Goal: Obtain resource: Download file/media

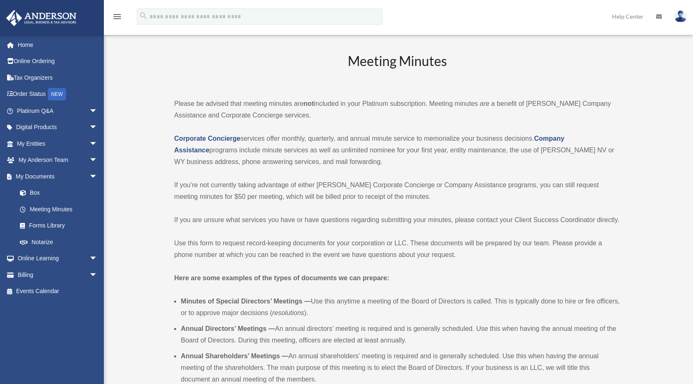
click at [39, 175] on link "My Documents arrow_drop_down" at bounding box center [58, 176] width 104 height 17
click at [39, 194] on link "Box" at bounding box center [61, 193] width 98 height 17
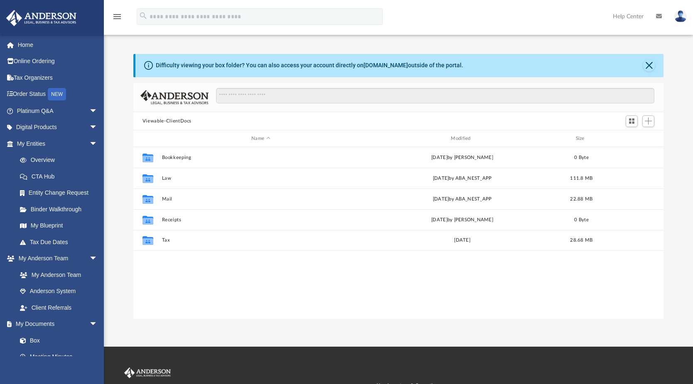
scroll to position [182, 524]
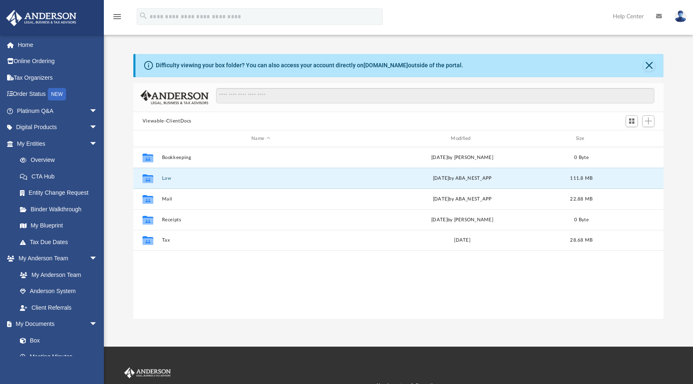
click at [178, 179] on button "Law" at bounding box center [261, 178] width 198 height 5
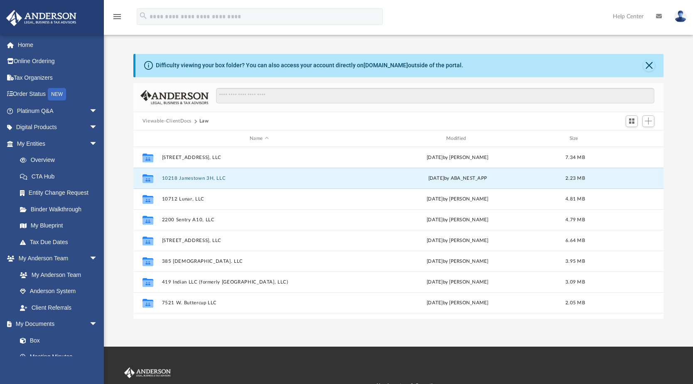
click at [167, 176] on button "10218 Jamestown 3H, LLC" at bounding box center [259, 178] width 195 height 5
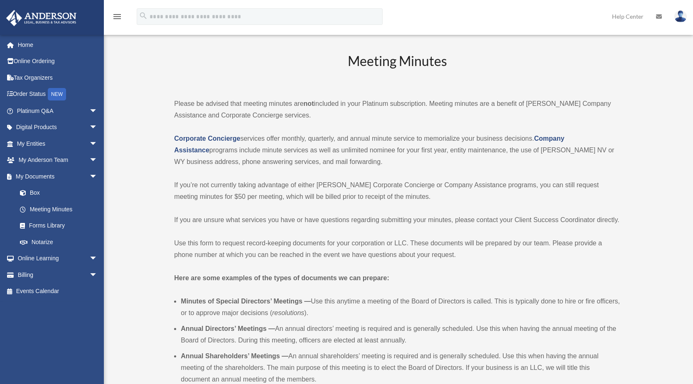
click at [32, 189] on link "Box" at bounding box center [61, 193] width 98 height 17
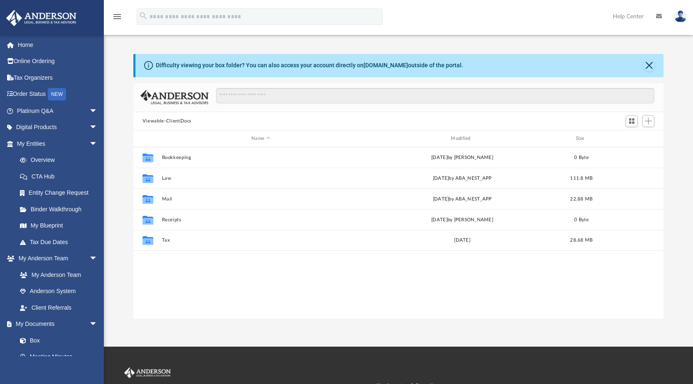
scroll to position [182, 524]
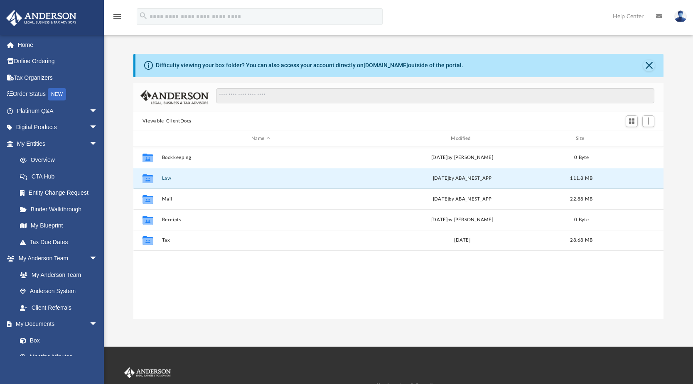
click at [164, 179] on button "Law" at bounding box center [261, 178] width 198 height 5
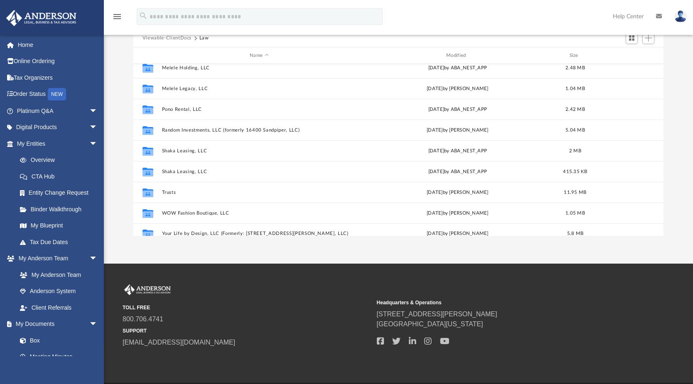
scroll to position [492, 0]
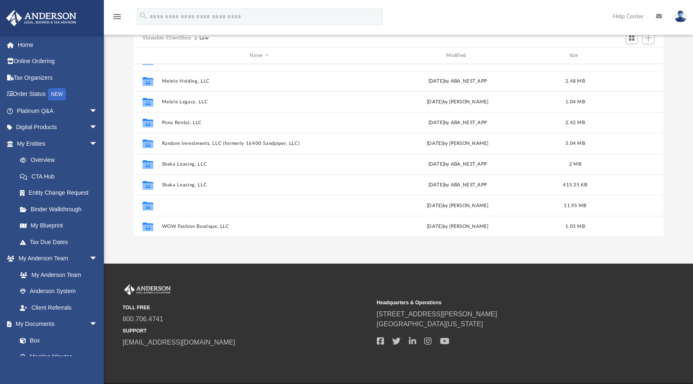
click at [174, 206] on button "Trusts" at bounding box center [259, 205] width 195 height 5
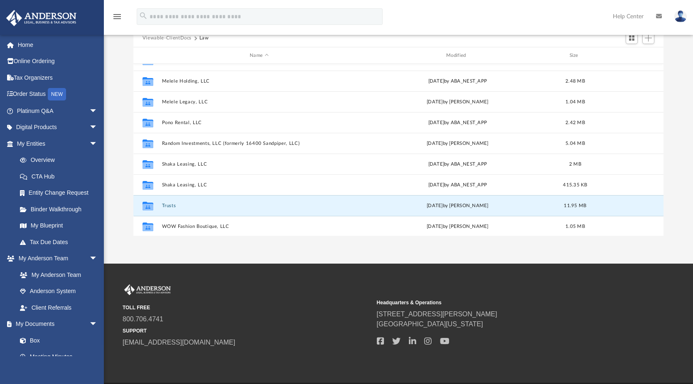
click at [174, 206] on button "Trusts" at bounding box center [259, 205] width 195 height 5
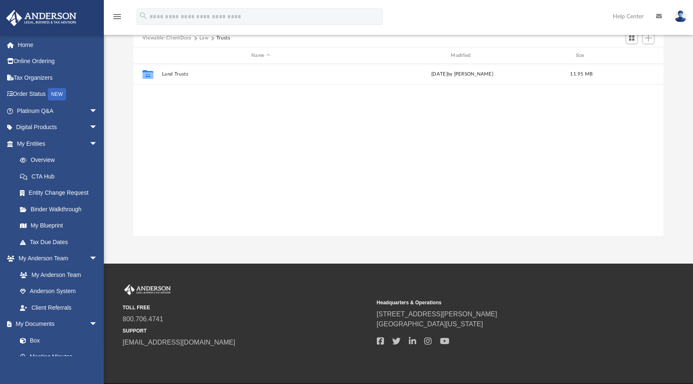
scroll to position [0, 0]
click at [179, 75] on button "Land Trusts" at bounding box center [261, 74] width 198 height 5
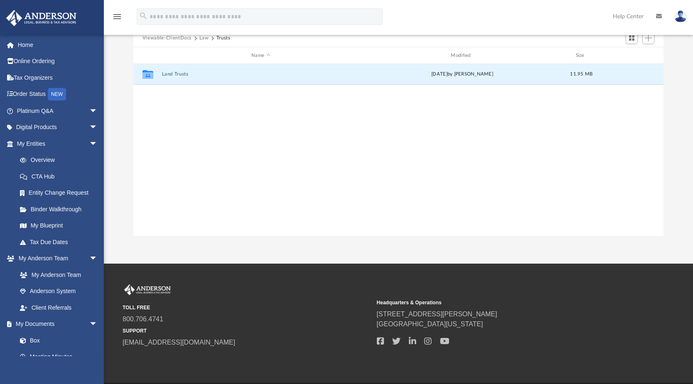
click at [179, 75] on button "Land Trusts" at bounding box center [261, 74] width 198 height 5
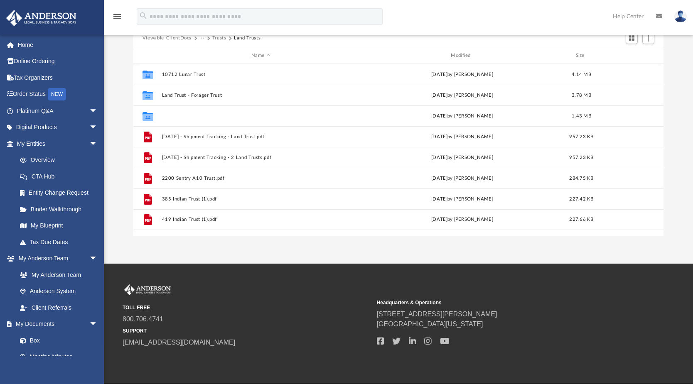
click at [205, 115] on button "Land Trust - Pono Trust" at bounding box center [261, 115] width 198 height 5
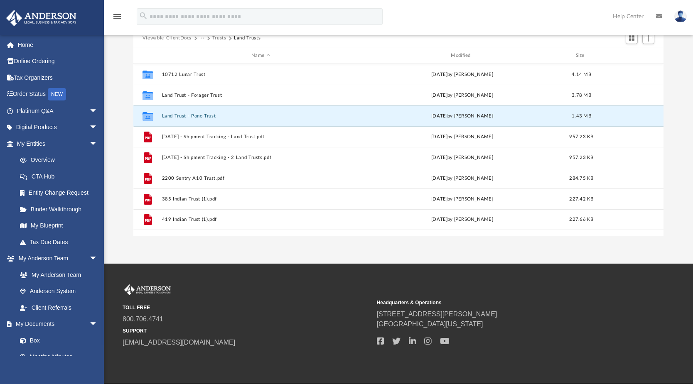
click at [205, 115] on button "Land Trust - Pono Trust" at bounding box center [261, 115] width 198 height 5
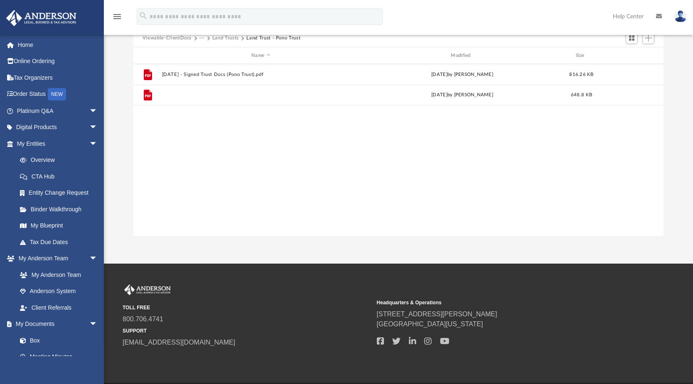
click at [177, 96] on button "Pono Trust.pdf" at bounding box center [261, 95] width 198 height 5
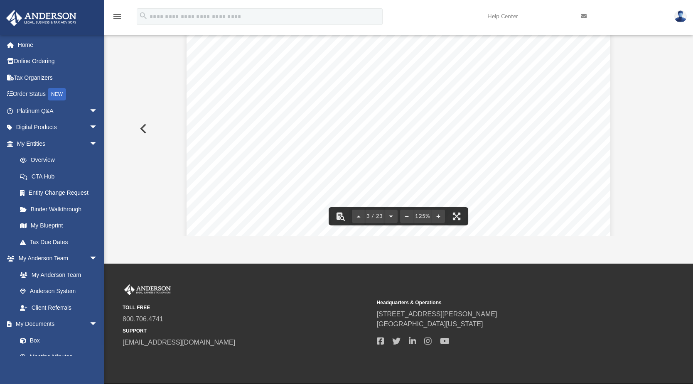
scroll to position [1121, 0]
